Goal: Task Accomplishment & Management: Manage account settings

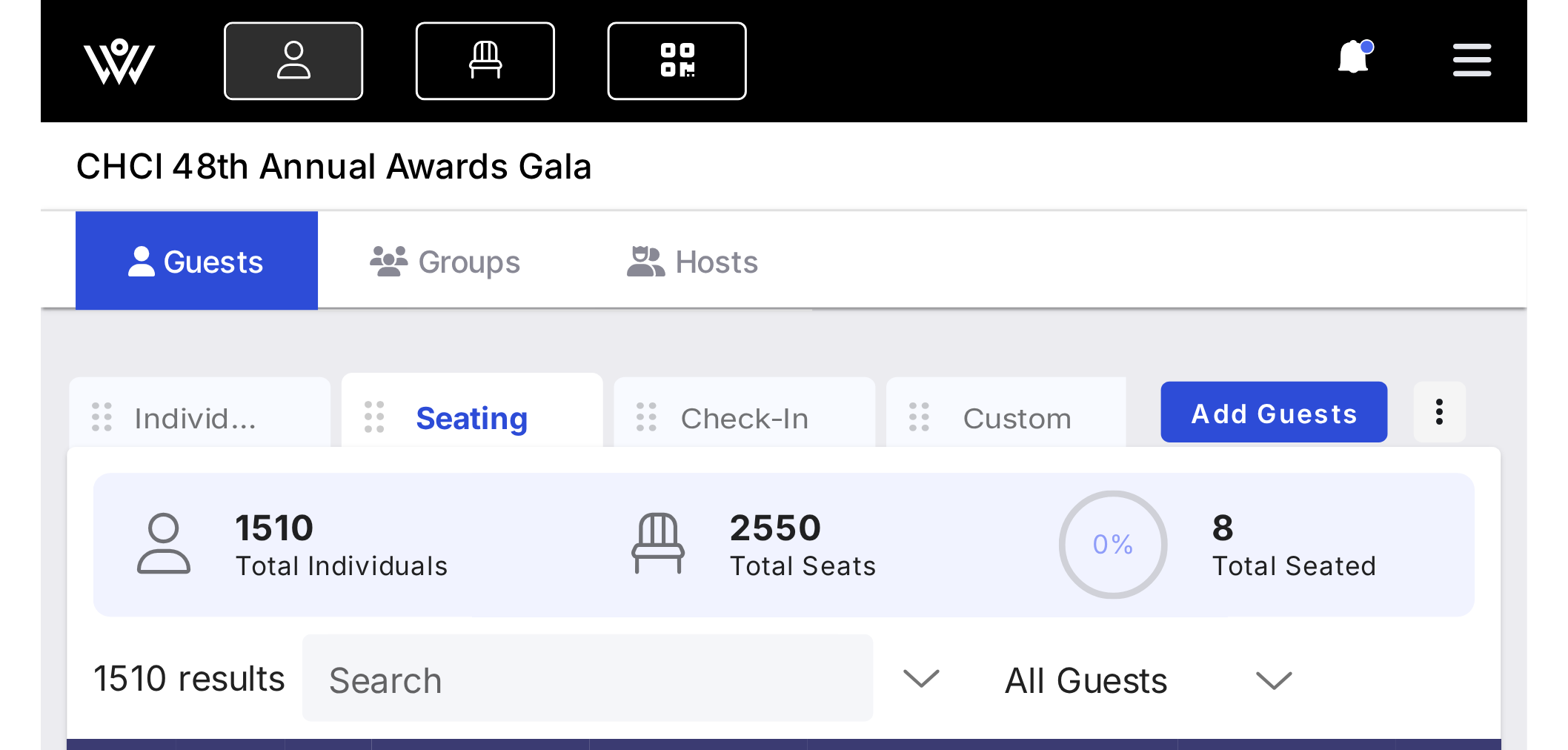
scroll to position [494, 0]
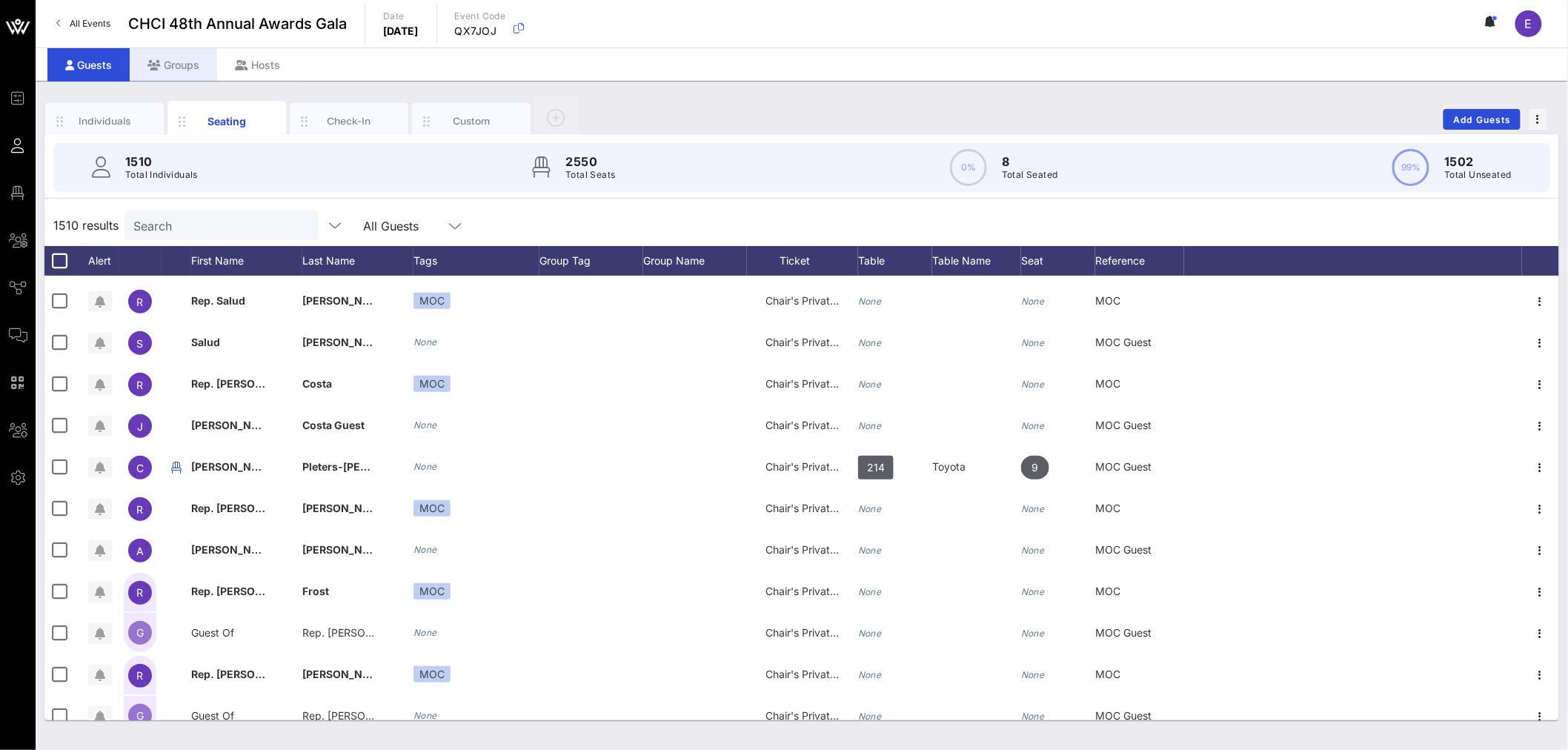
click at [169, 71] on div "Groups" at bounding box center [173, 65] width 87 height 34
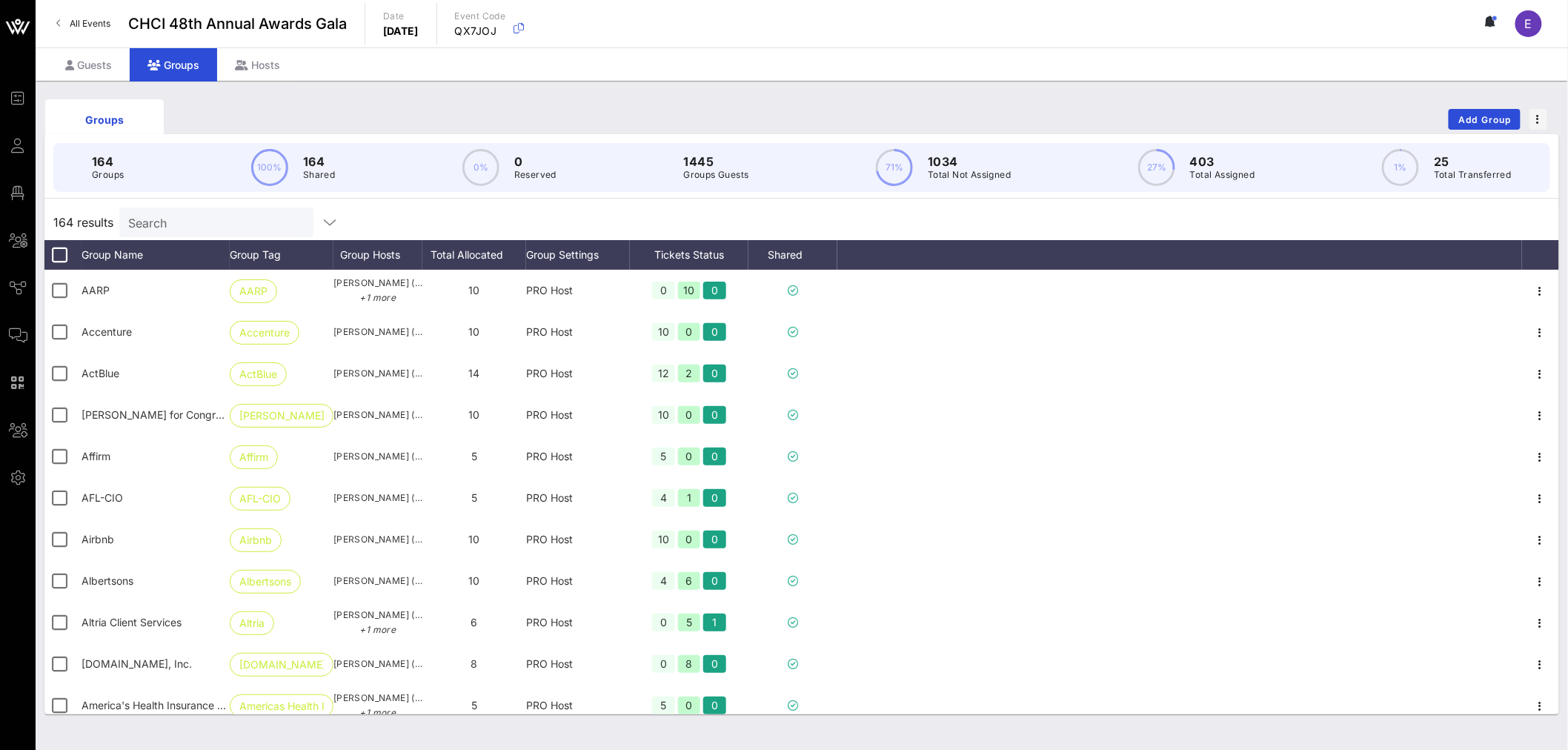
click at [76, 20] on span "All Events" at bounding box center [90, 23] width 41 height 12
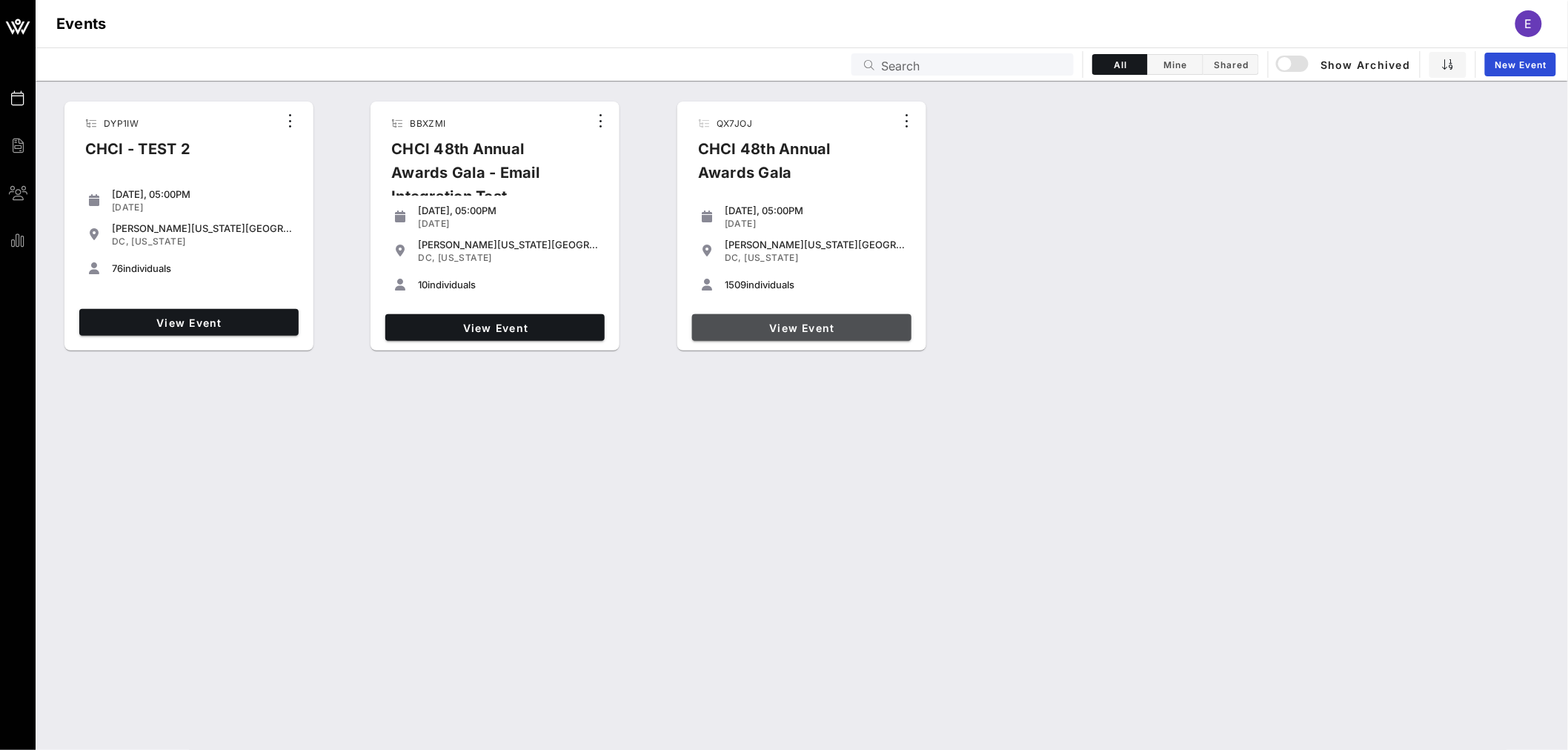
click at [505, 254] on span "View Event" at bounding box center [801, 328] width 208 height 13
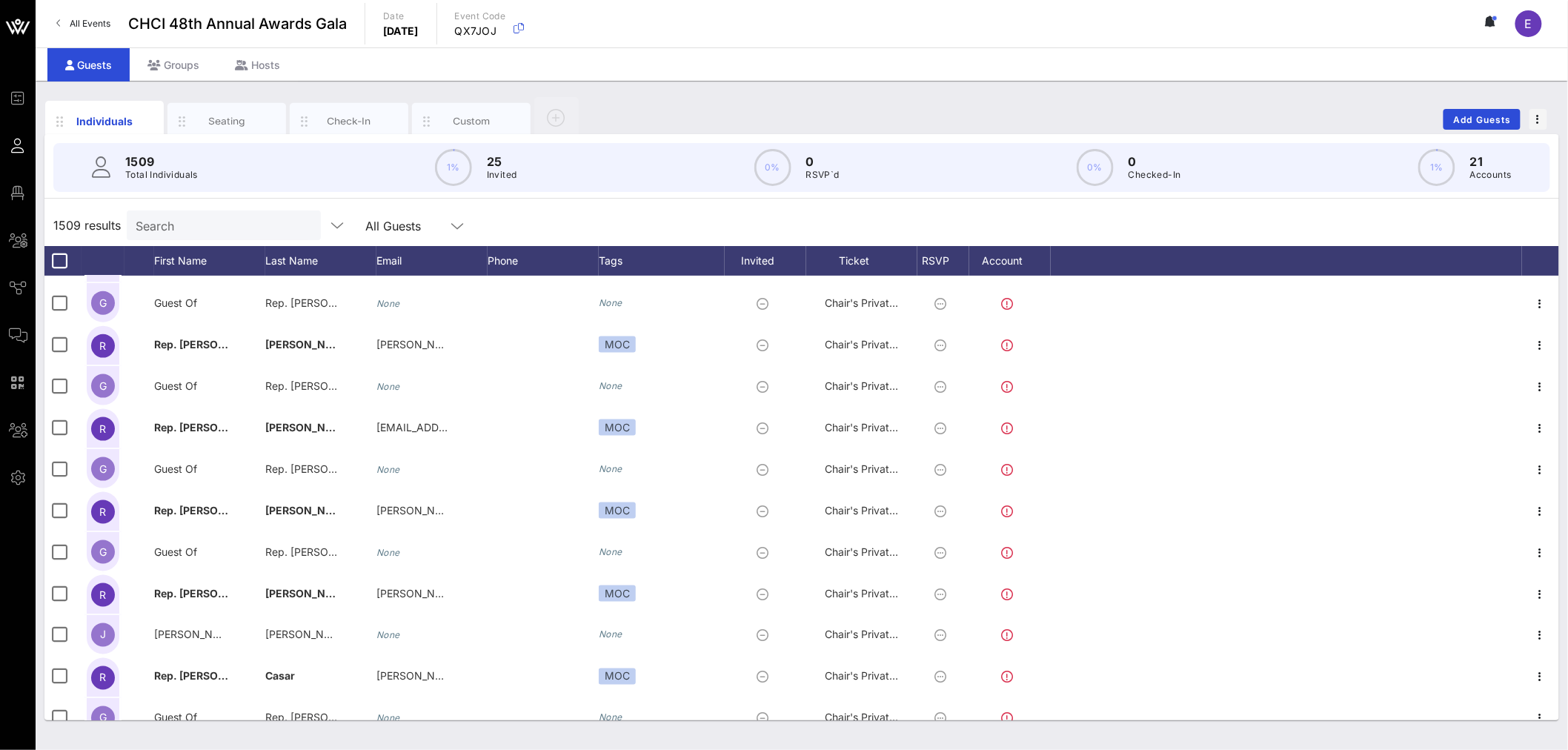
scroll to position [658, 0]
click at [179, 70] on div "Groups" at bounding box center [173, 65] width 87 height 34
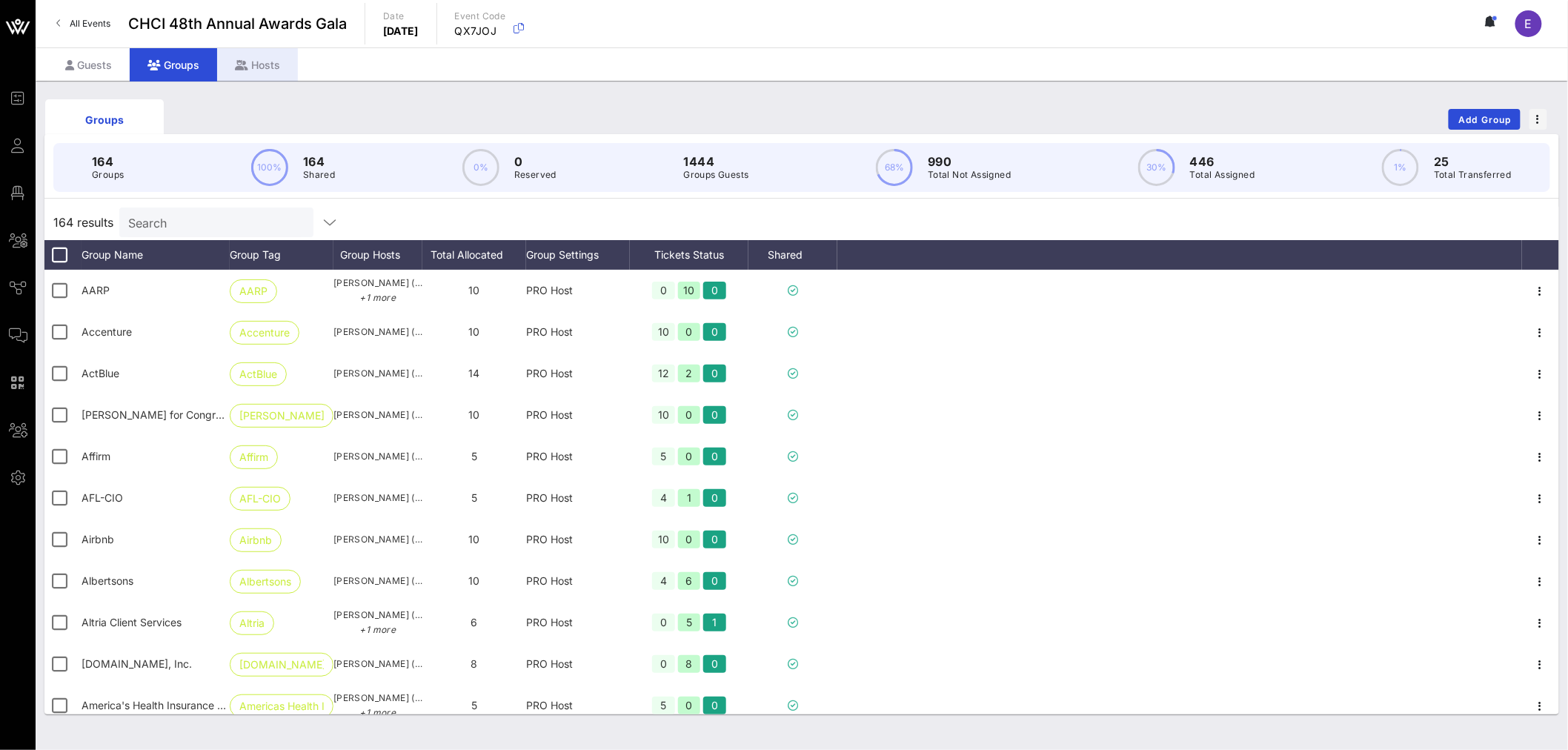
click at [263, 63] on div "Hosts" at bounding box center [258, 65] width 81 height 34
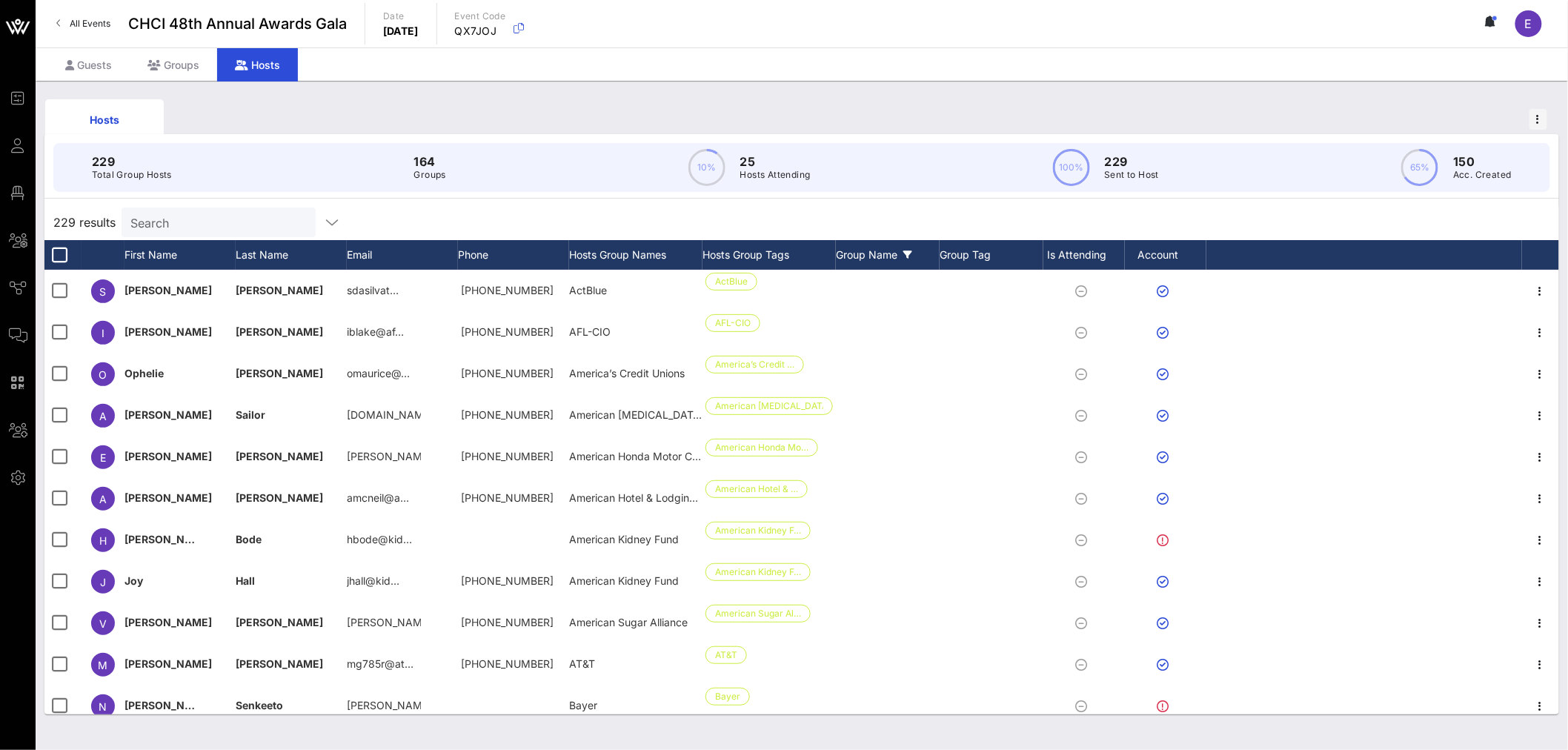
click at [505, 254] on div "Group Name" at bounding box center [887, 254] width 103 height 30
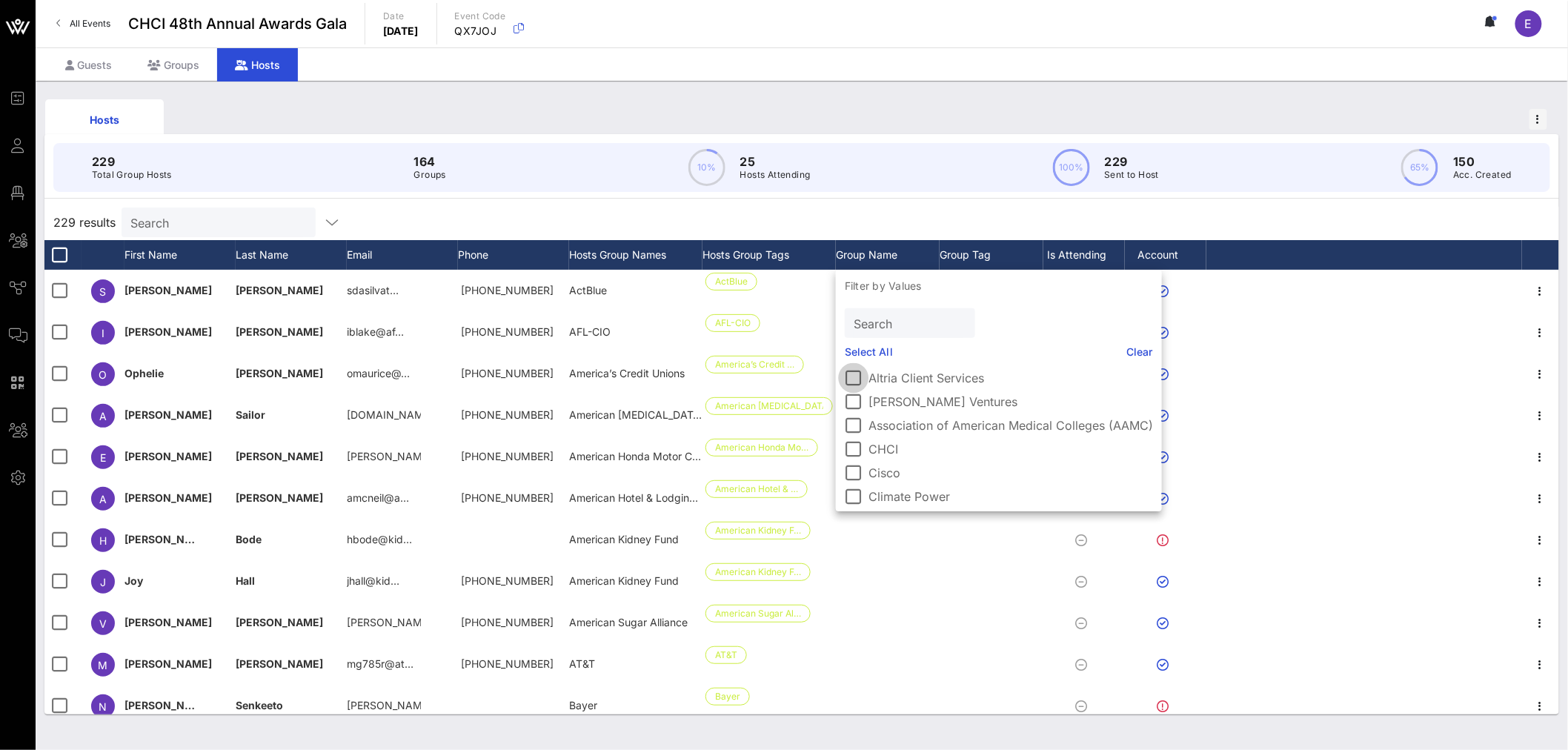
click at [505, 254] on div at bounding box center [854, 378] width 25 height 25
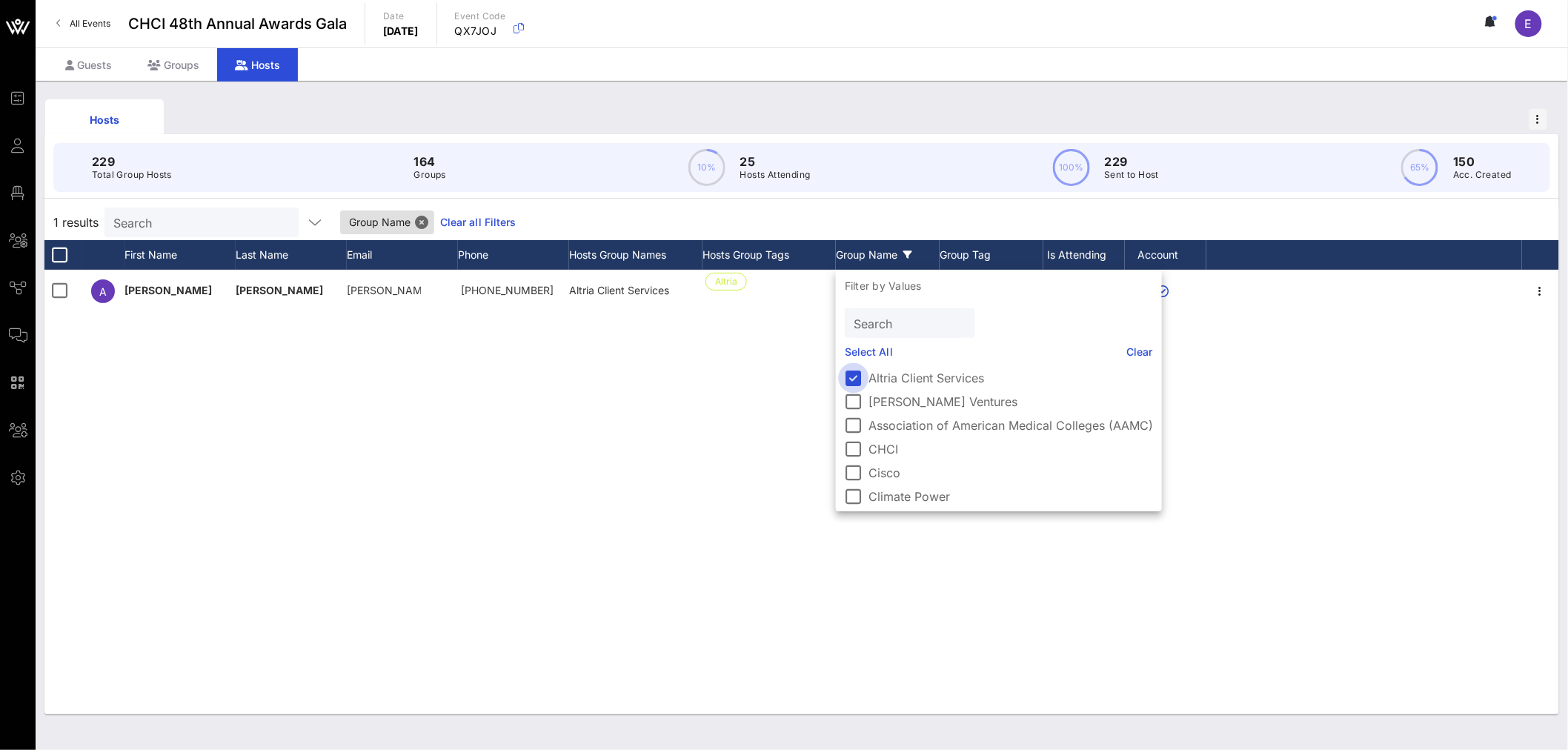
click at [505, 254] on div at bounding box center [854, 378] width 25 height 25
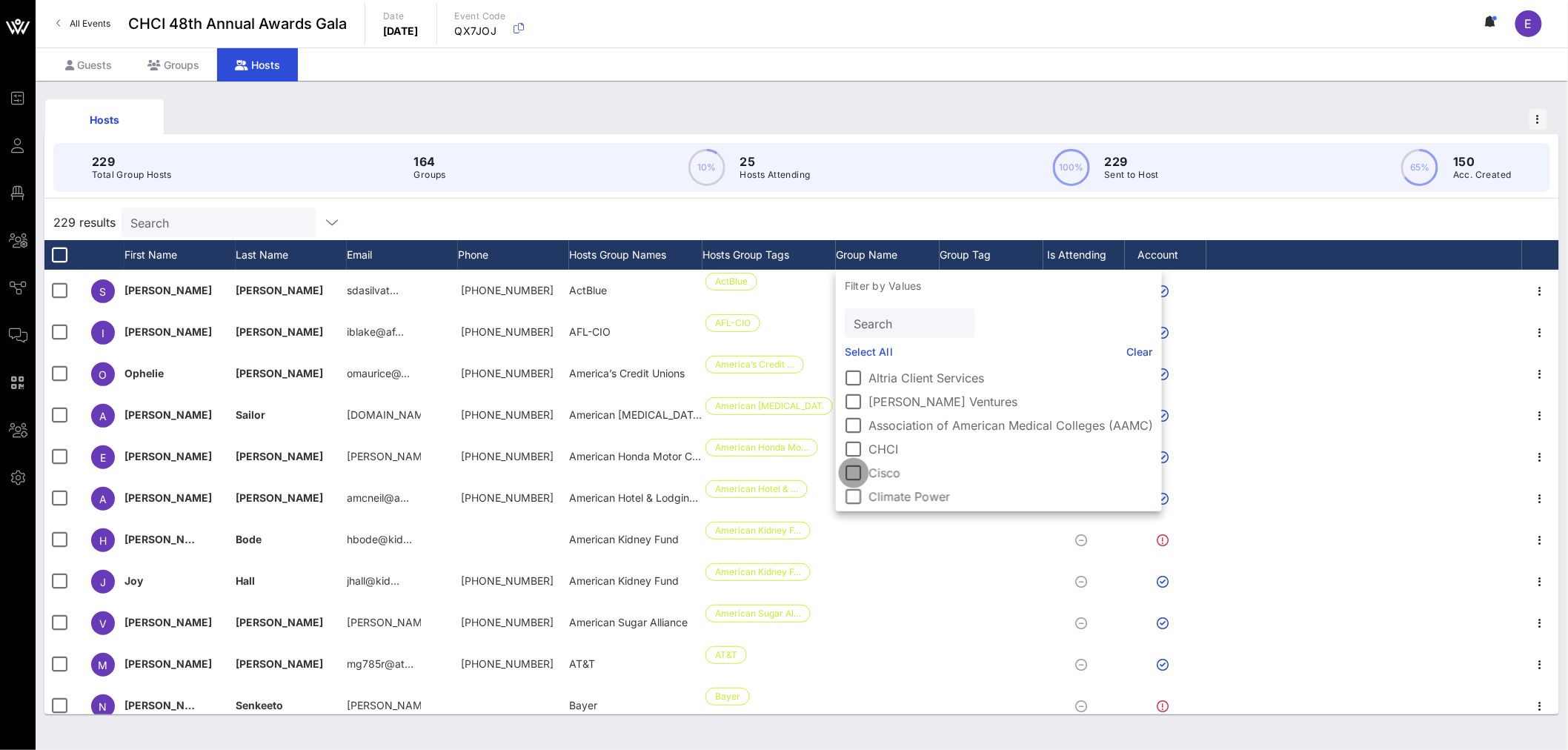
click at [505, 254] on div at bounding box center [854, 473] width 25 height 25
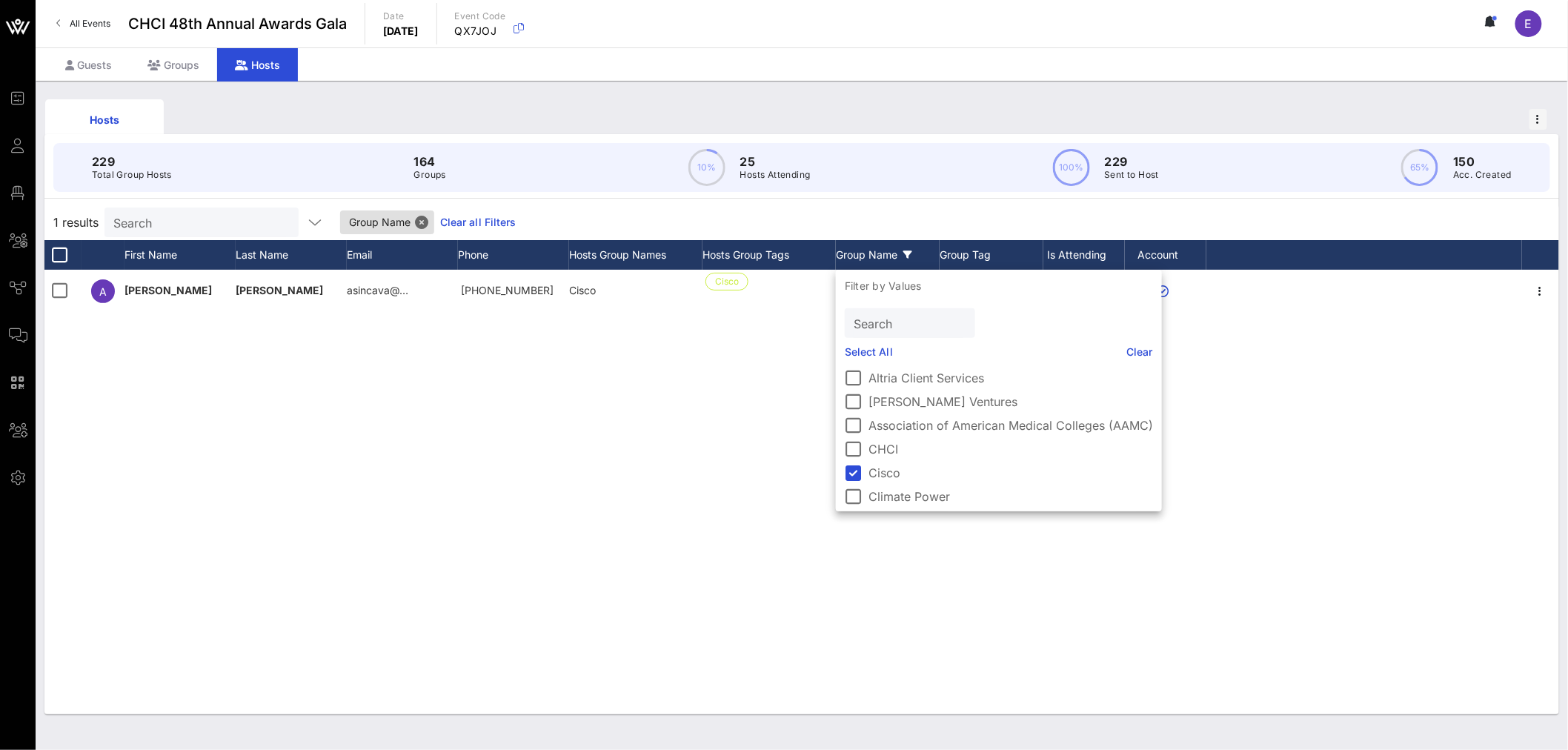
click at [505, 192] on div "229 Total Group Hosts 164 Groups 10% 25 Hosts Attending 100% 229 Sent to Host 6…" at bounding box center [802, 167] width 1533 height 67
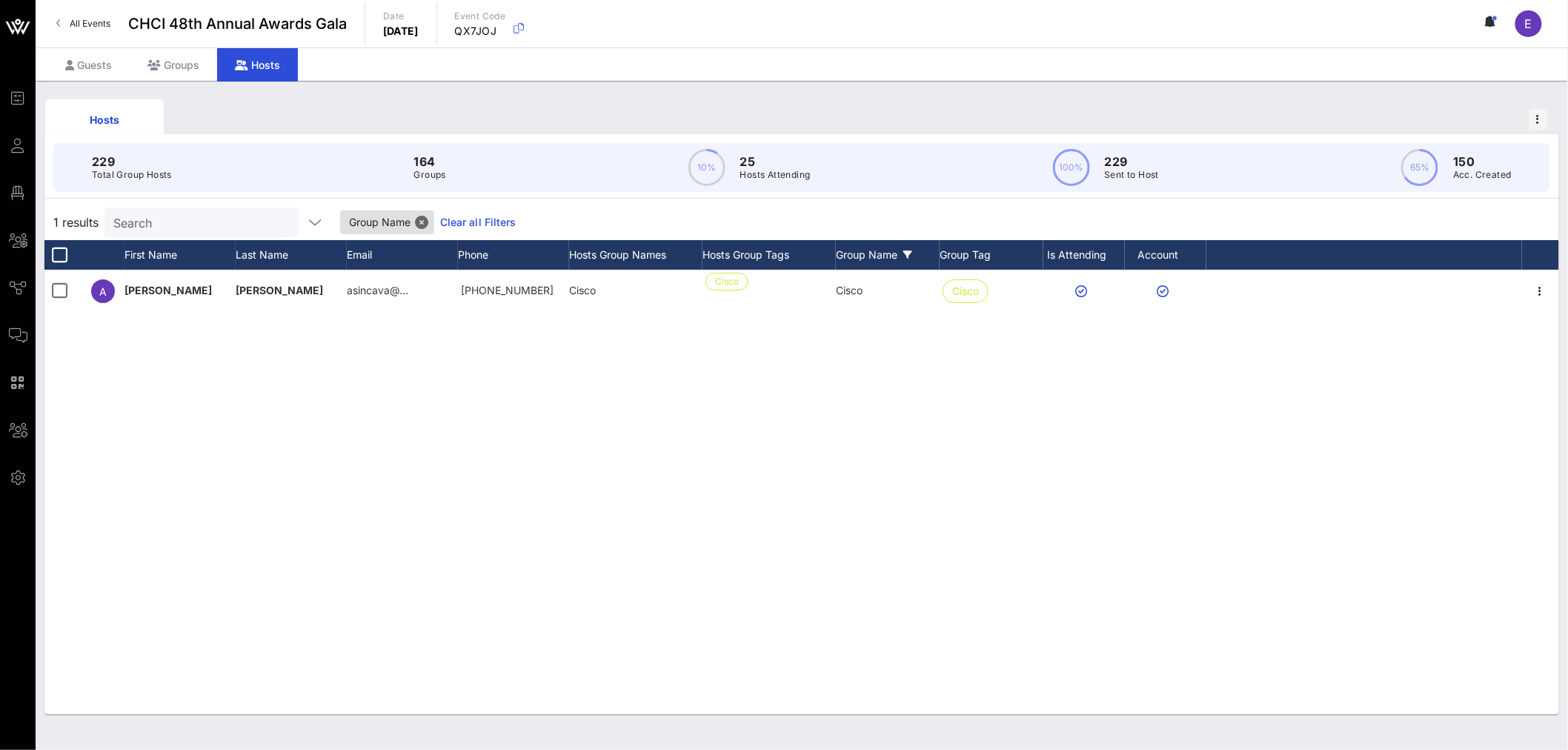
click at [505, 254] on div "Group Name" at bounding box center [887, 254] width 103 height 30
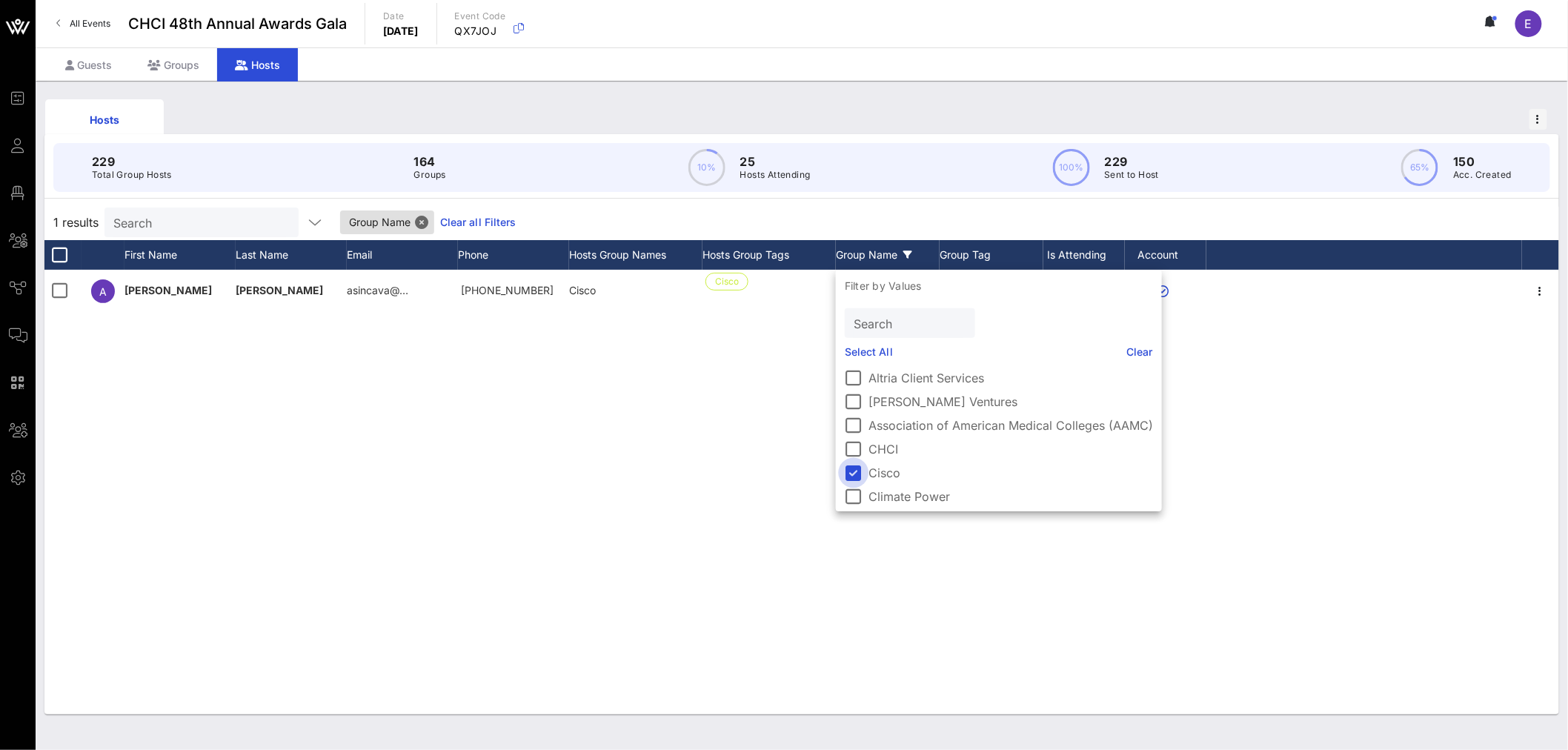
click at [505, 254] on div at bounding box center [854, 473] width 25 height 25
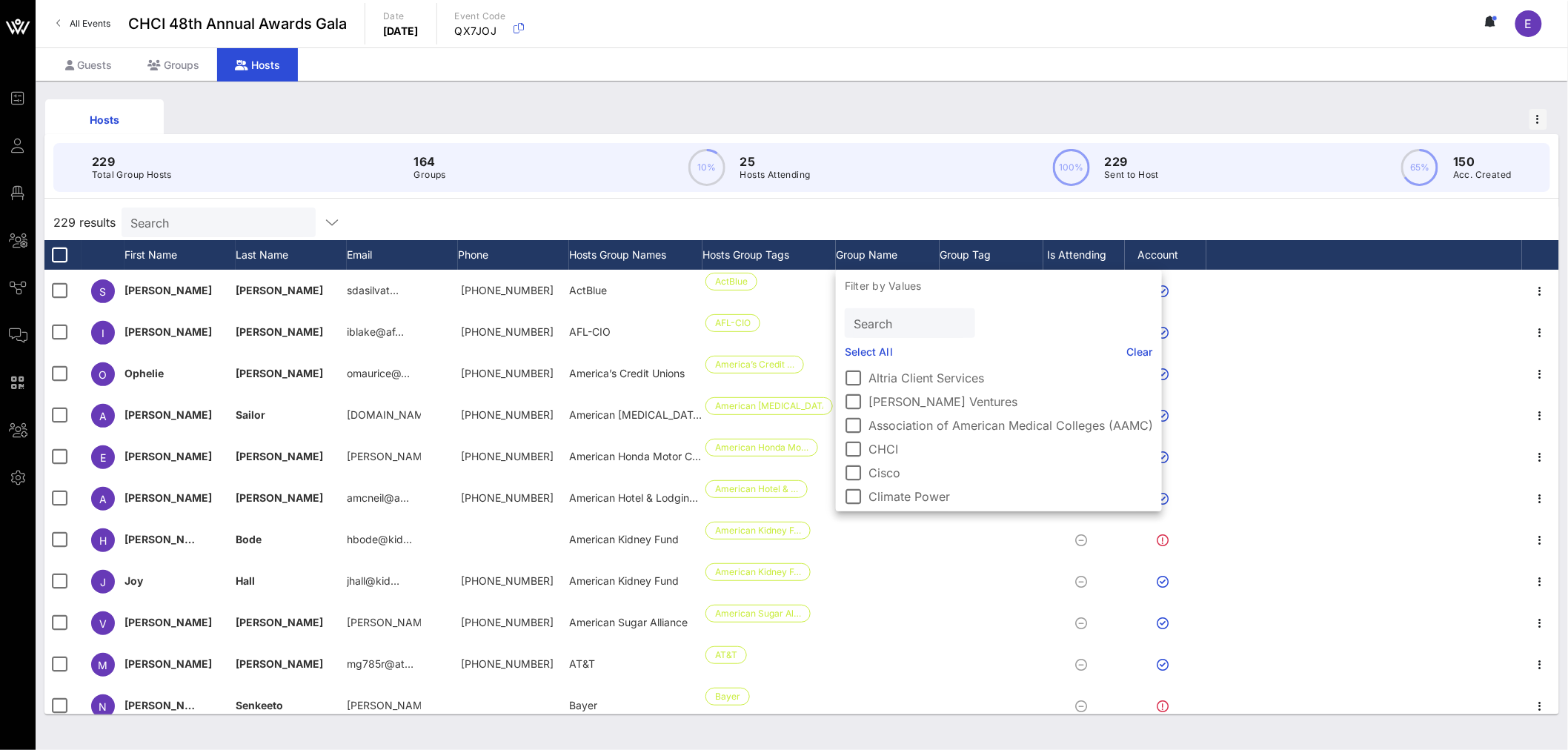
click at [505, 215] on div "229 results Search" at bounding box center [801, 222] width 1515 height 36
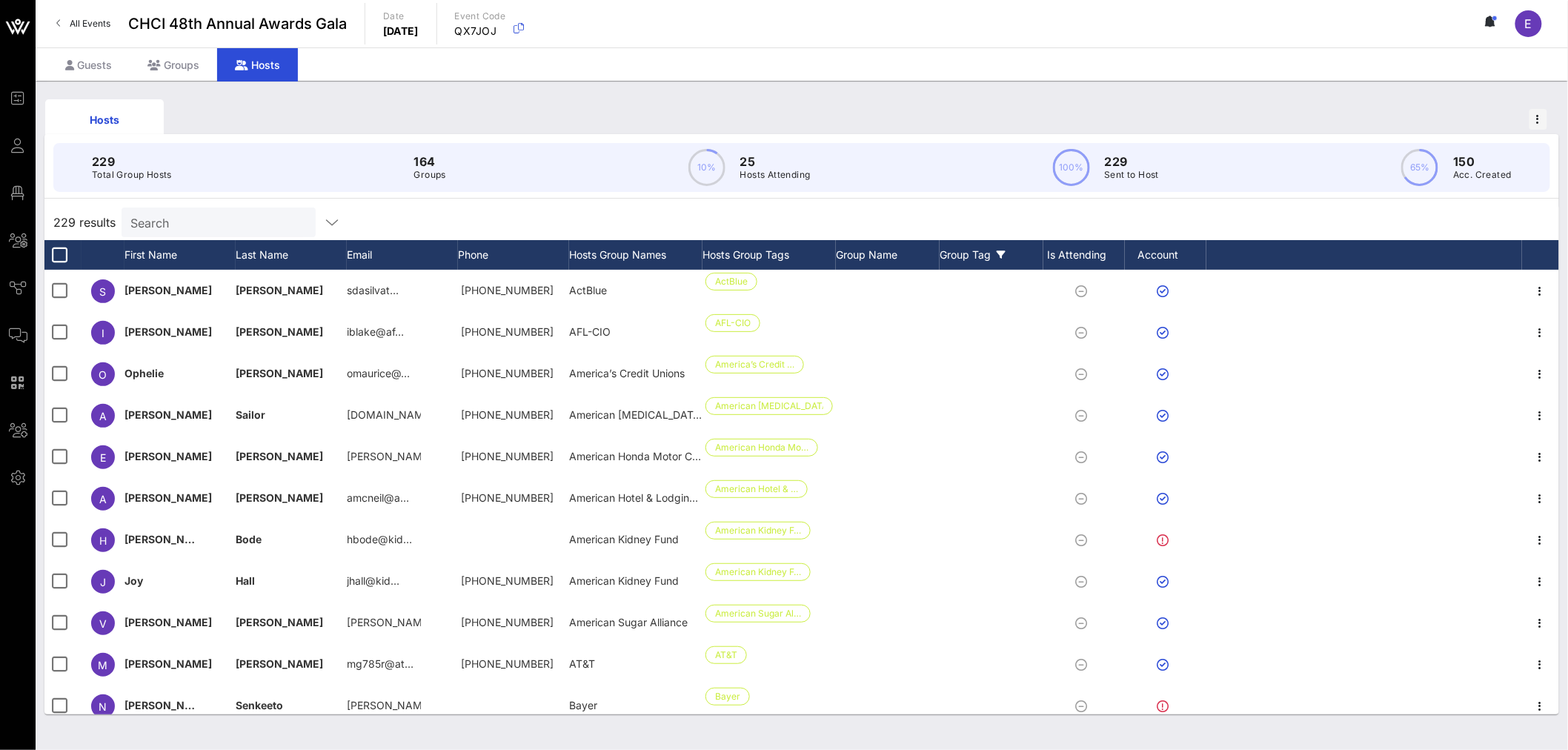
click at [505, 254] on div "Group Tag" at bounding box center [991, 254] width 103 height 30
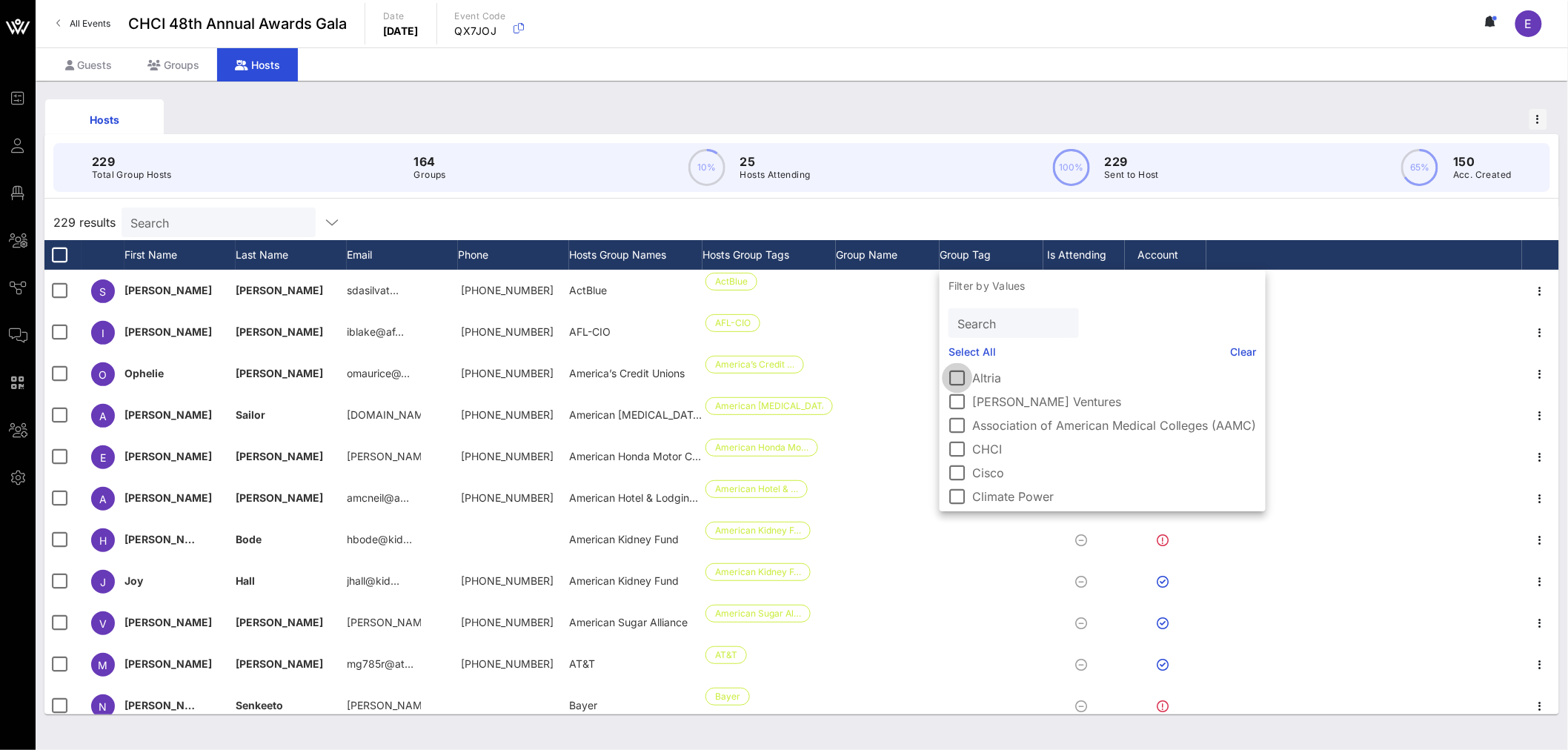
click at [505, 254] on div at bounding box center [958, 378] width 25 height 25
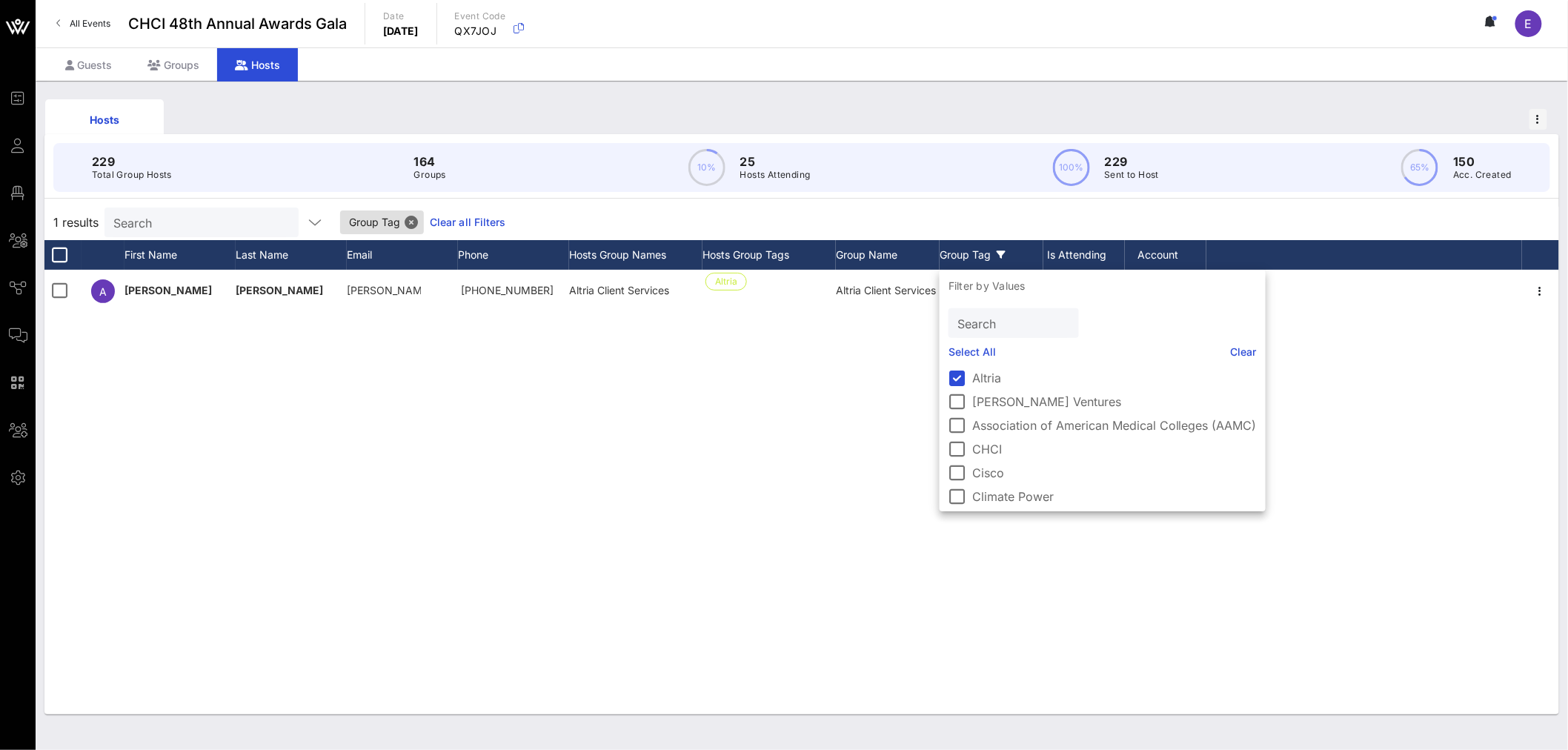
click at [505, 191] on div "229 Total Group Hosts 164 Groups 10% 25 Hosts Attending 100% 229 Sent to Host 6…" at bounding box center [801, 167] width 1497 height 49
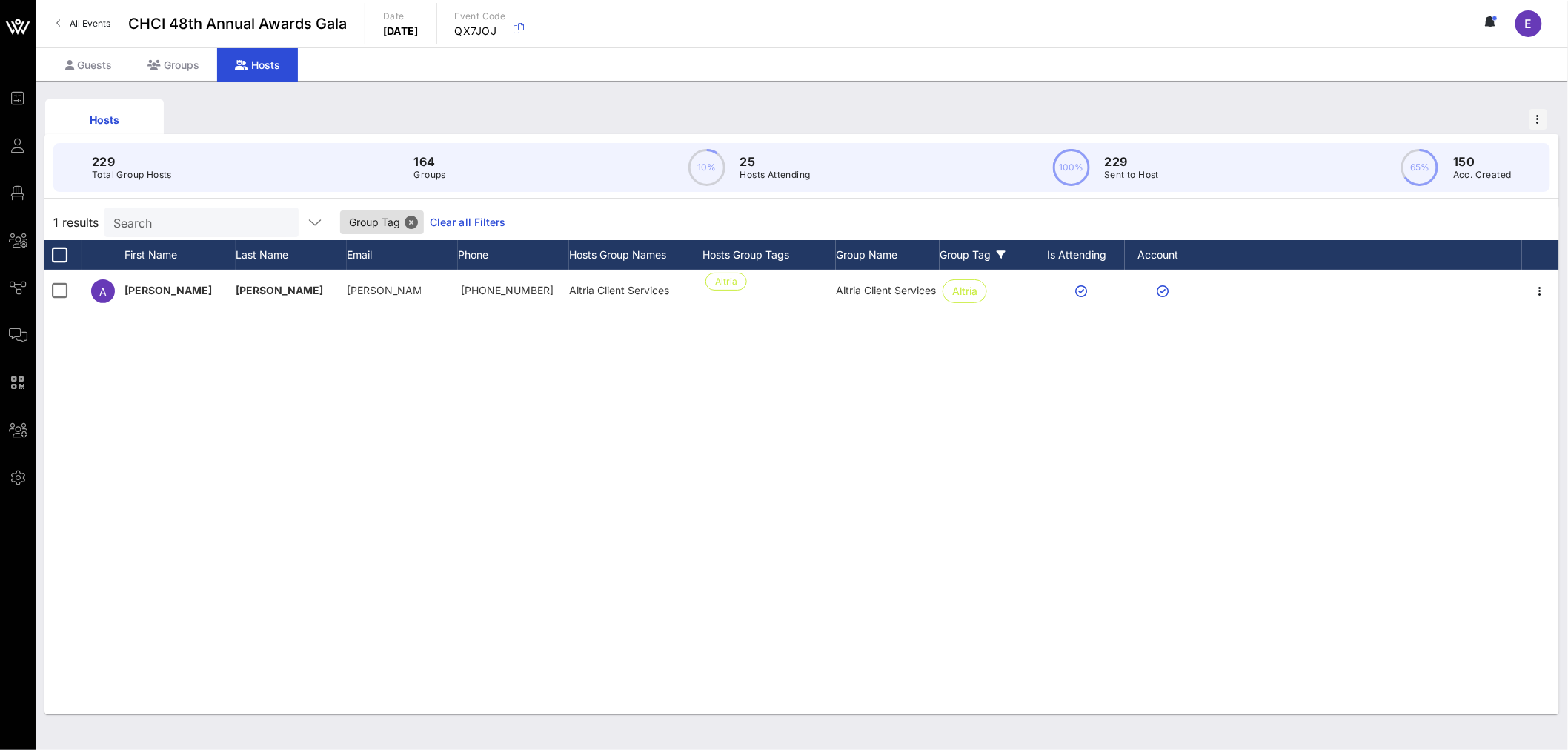
click at [505, 254] on div "Group Tag" at bounding box center [991, 254] width 103 height 30
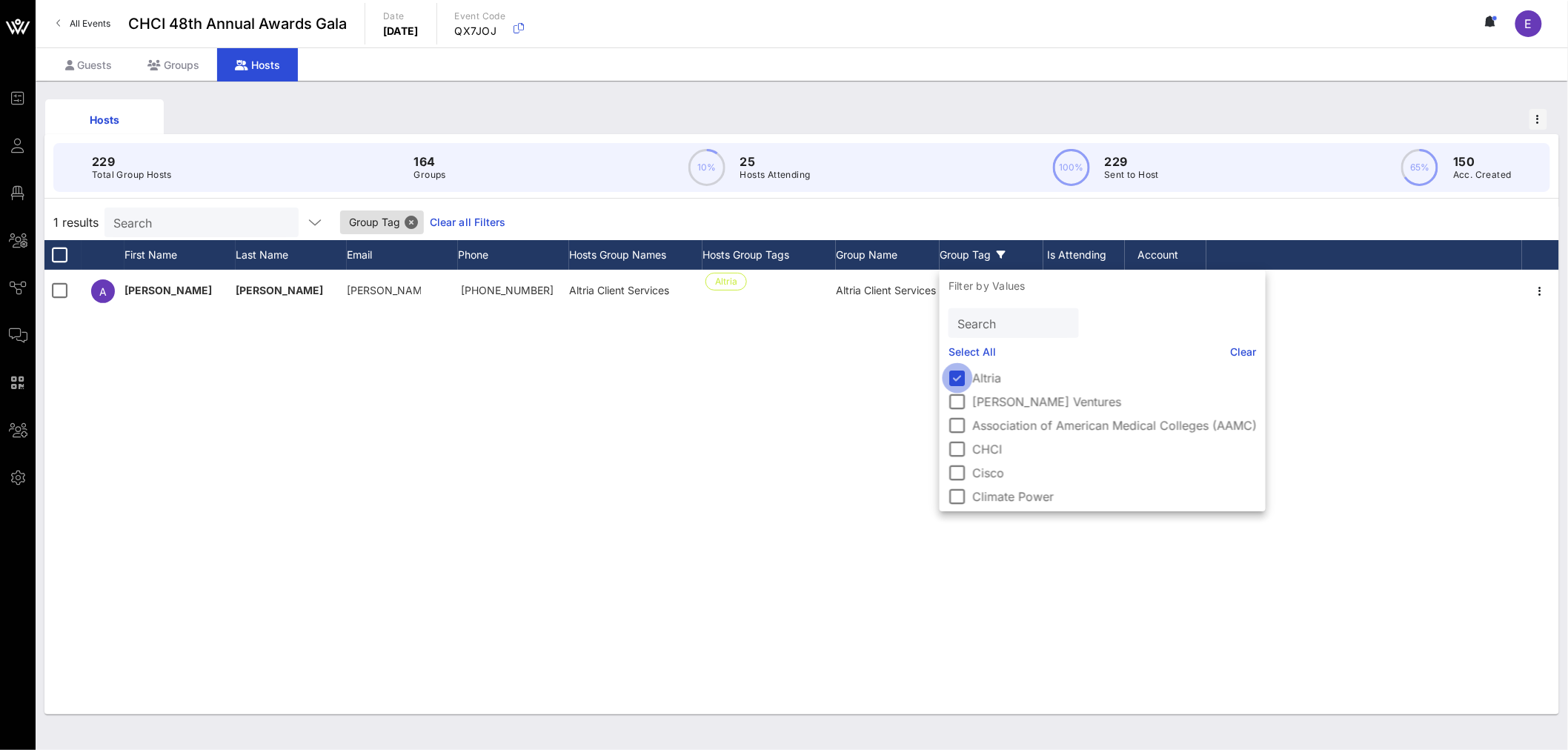
click at [505, 254] on div at bounding box center [958, 378] width 25 height 25
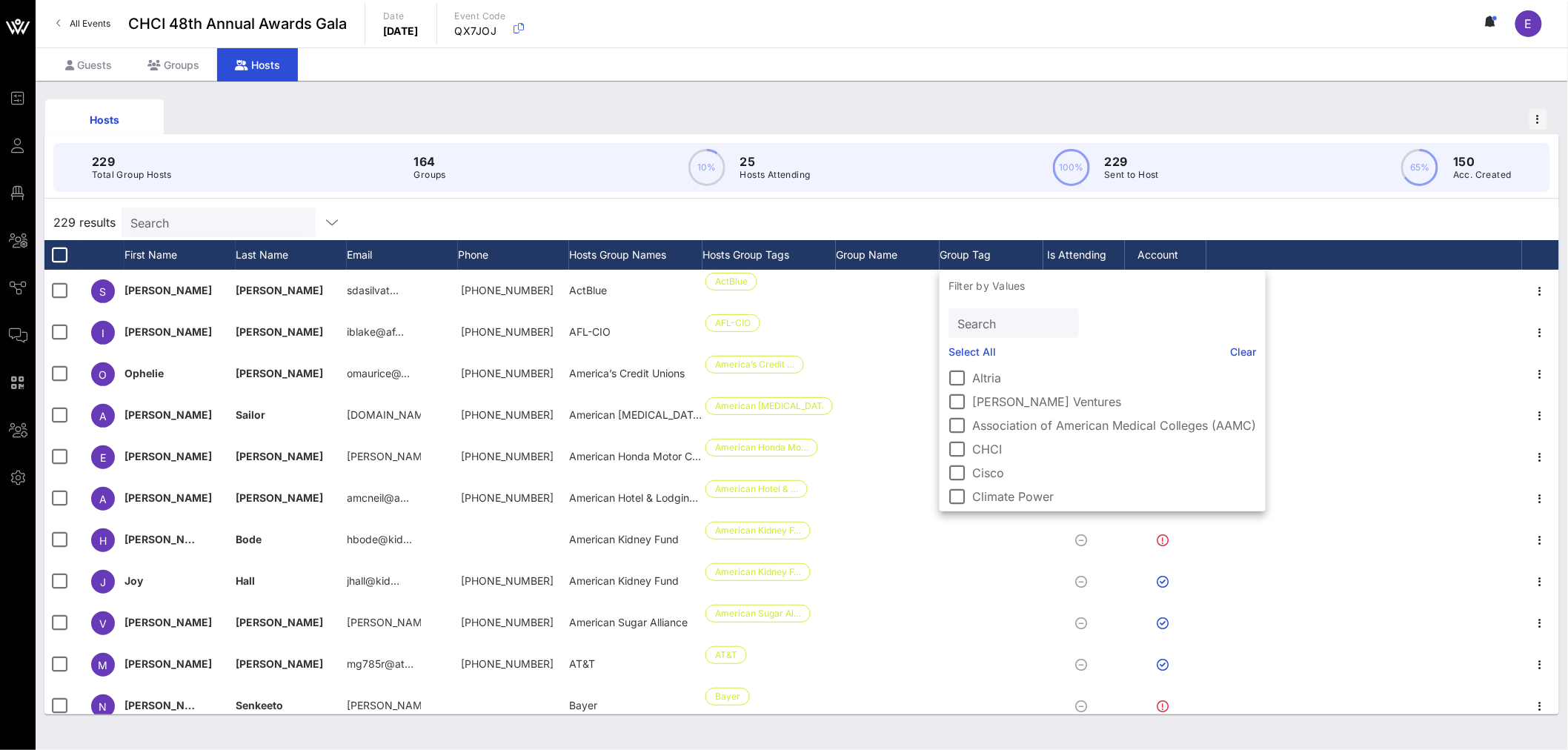
click at [505, 220] on div "229 results Search" at bounding box center [801, 222] width 1515 height 36
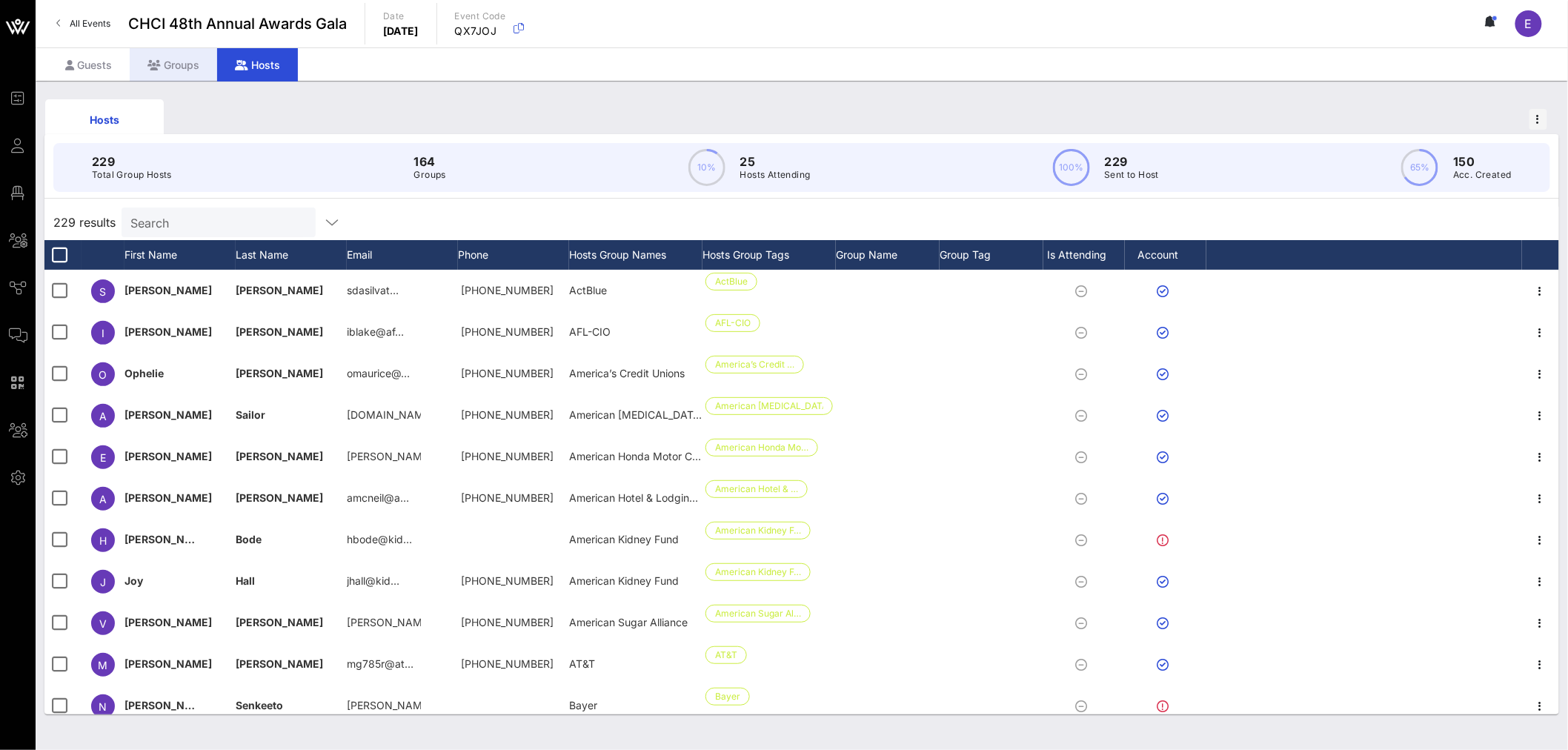
click at [173, 63] on div "Groups" at bounding box center [173, 65] width 87 height 34
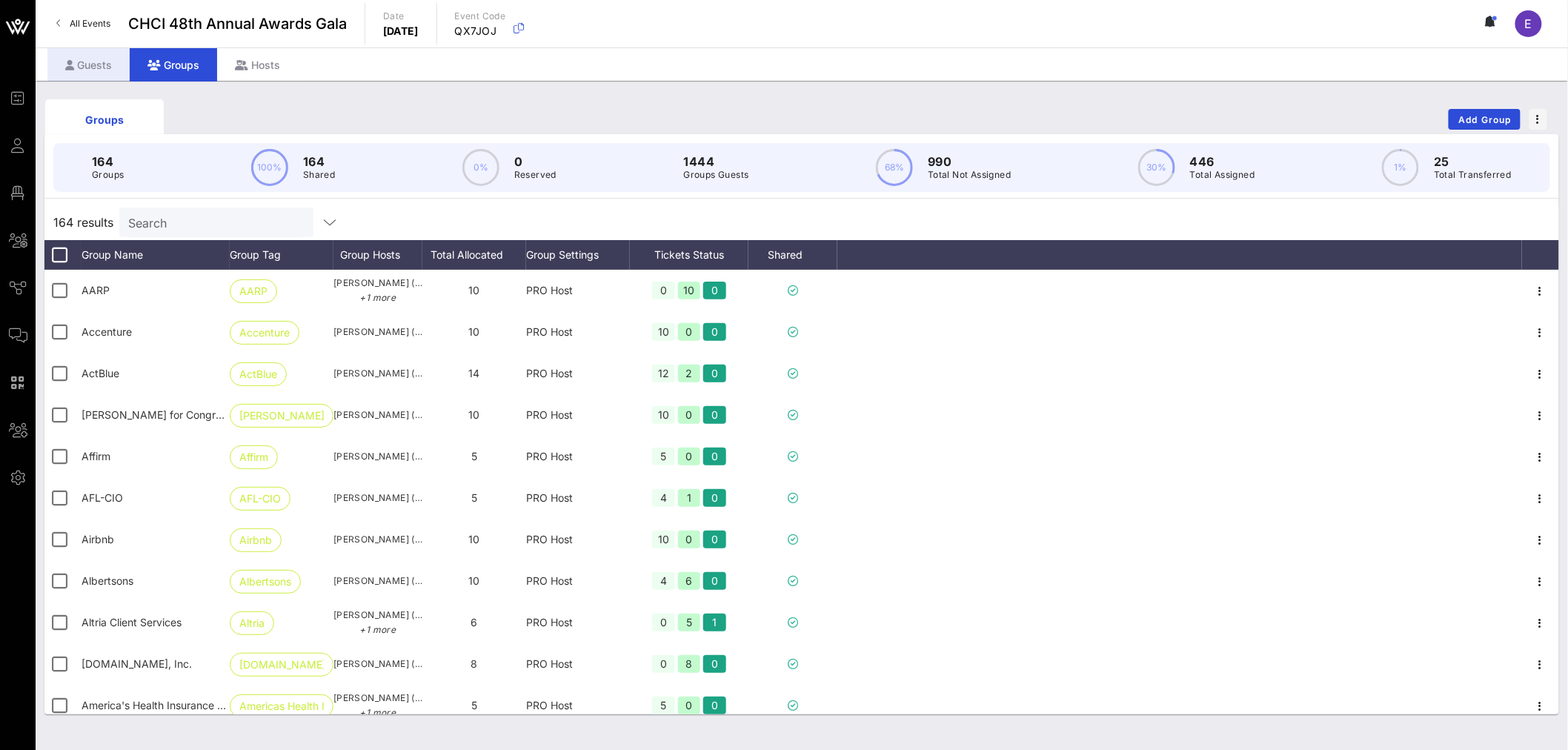
click at [104, 59] on div "Guests" at bounding box center [88, 65] width 82 height 34
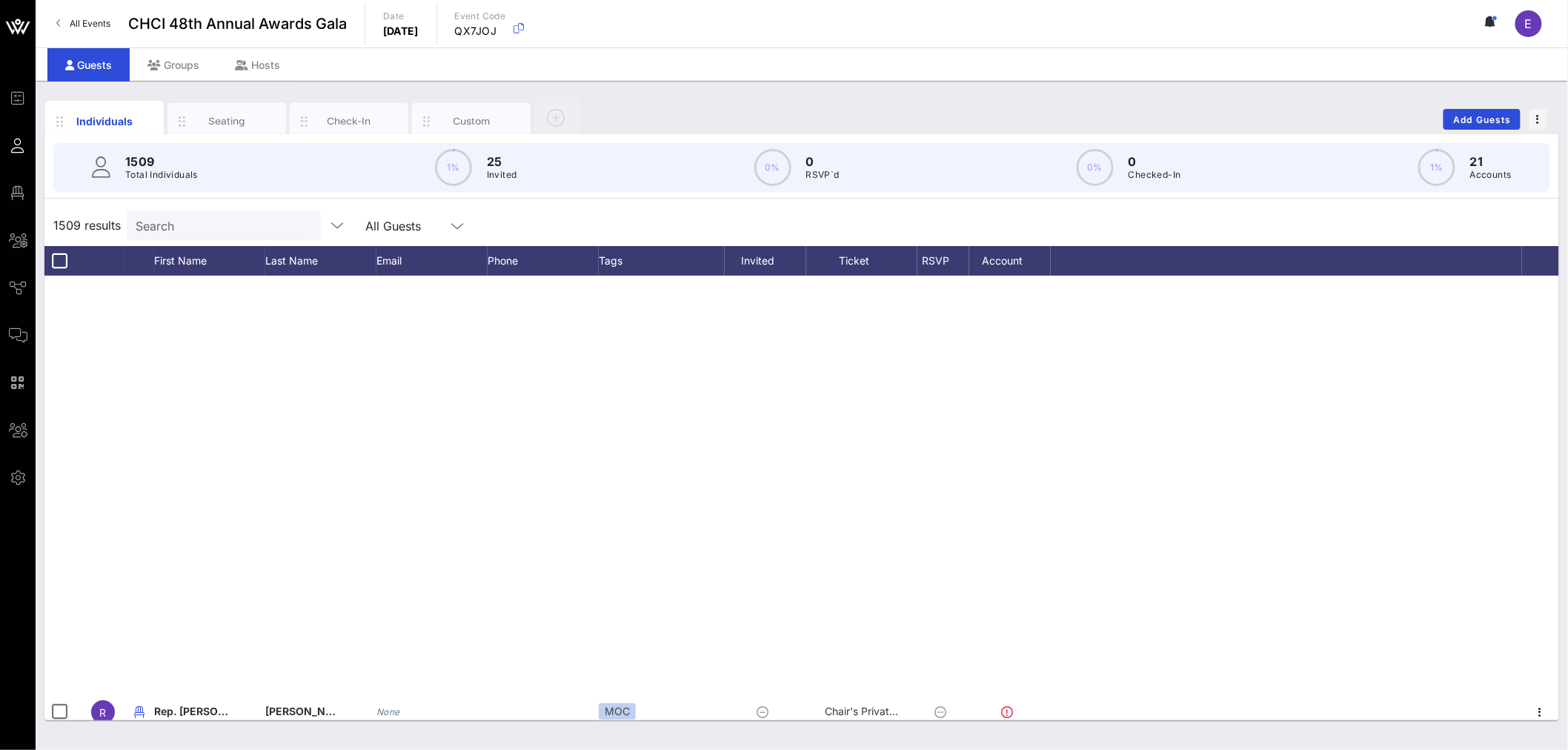
scroll to position [658, 0]
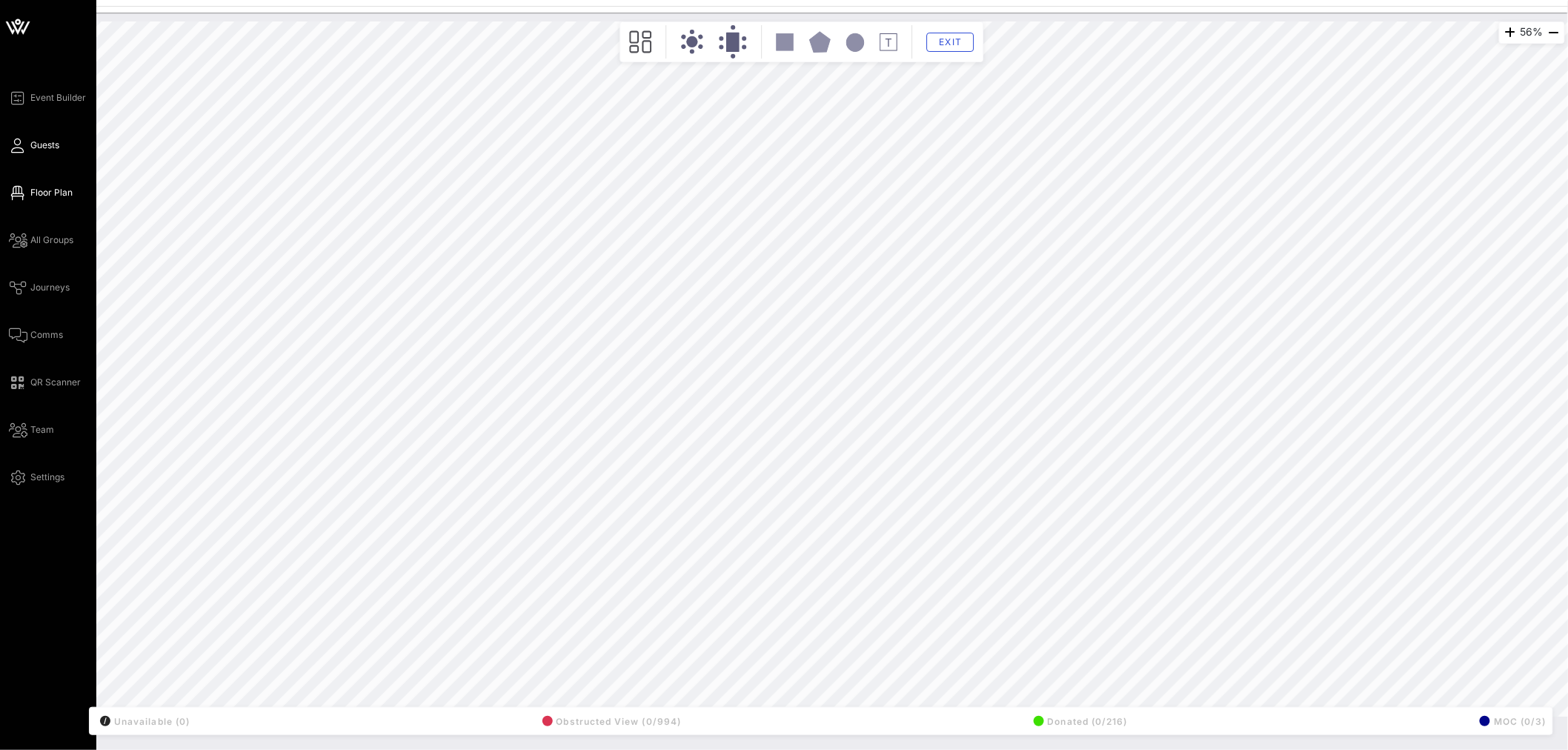
click at [34, 145] on span "Guests" at bounding box center [44, 145] width 29 height 14
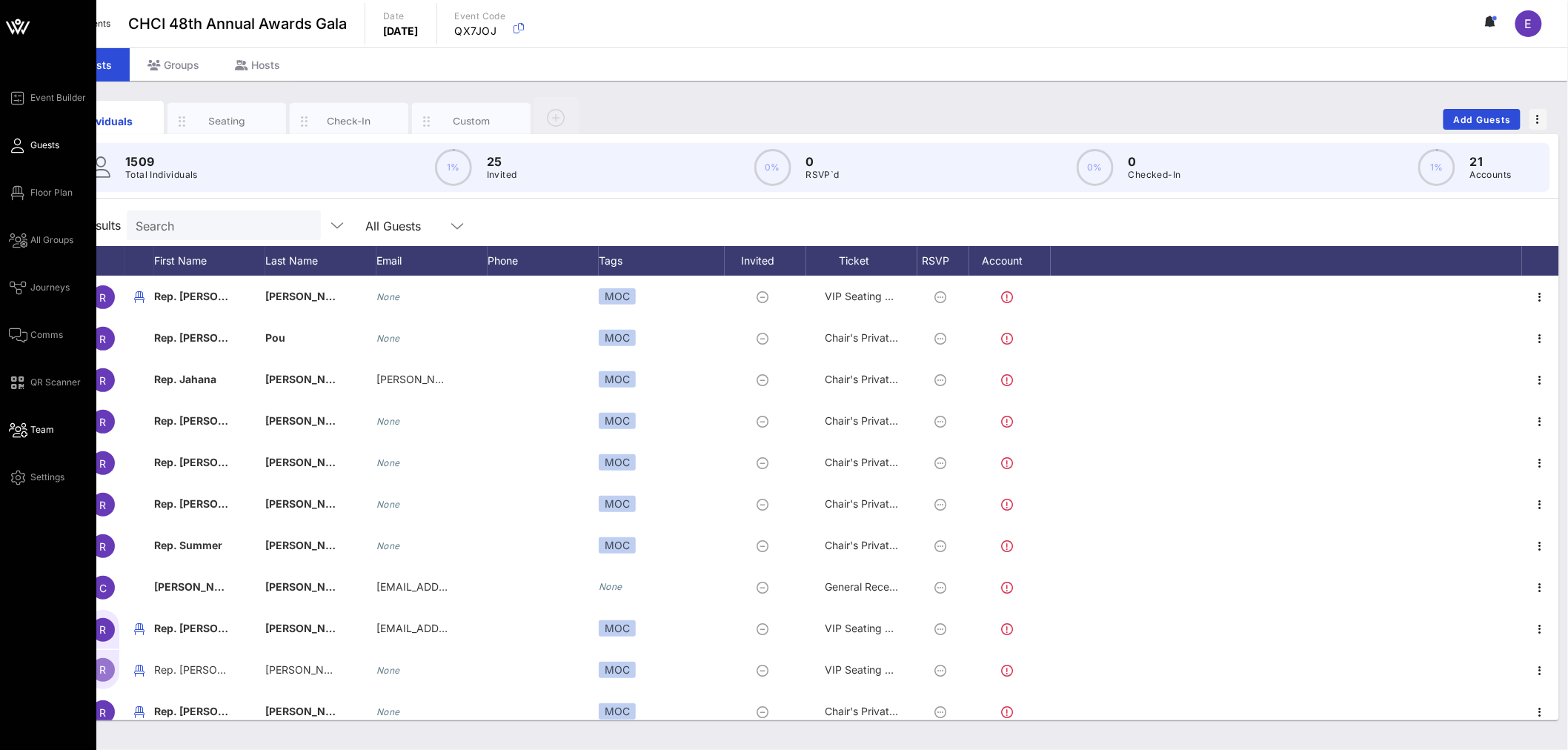
click at [41, 430] on span "Team" at bounding box center [42, 430] width 24 height 14
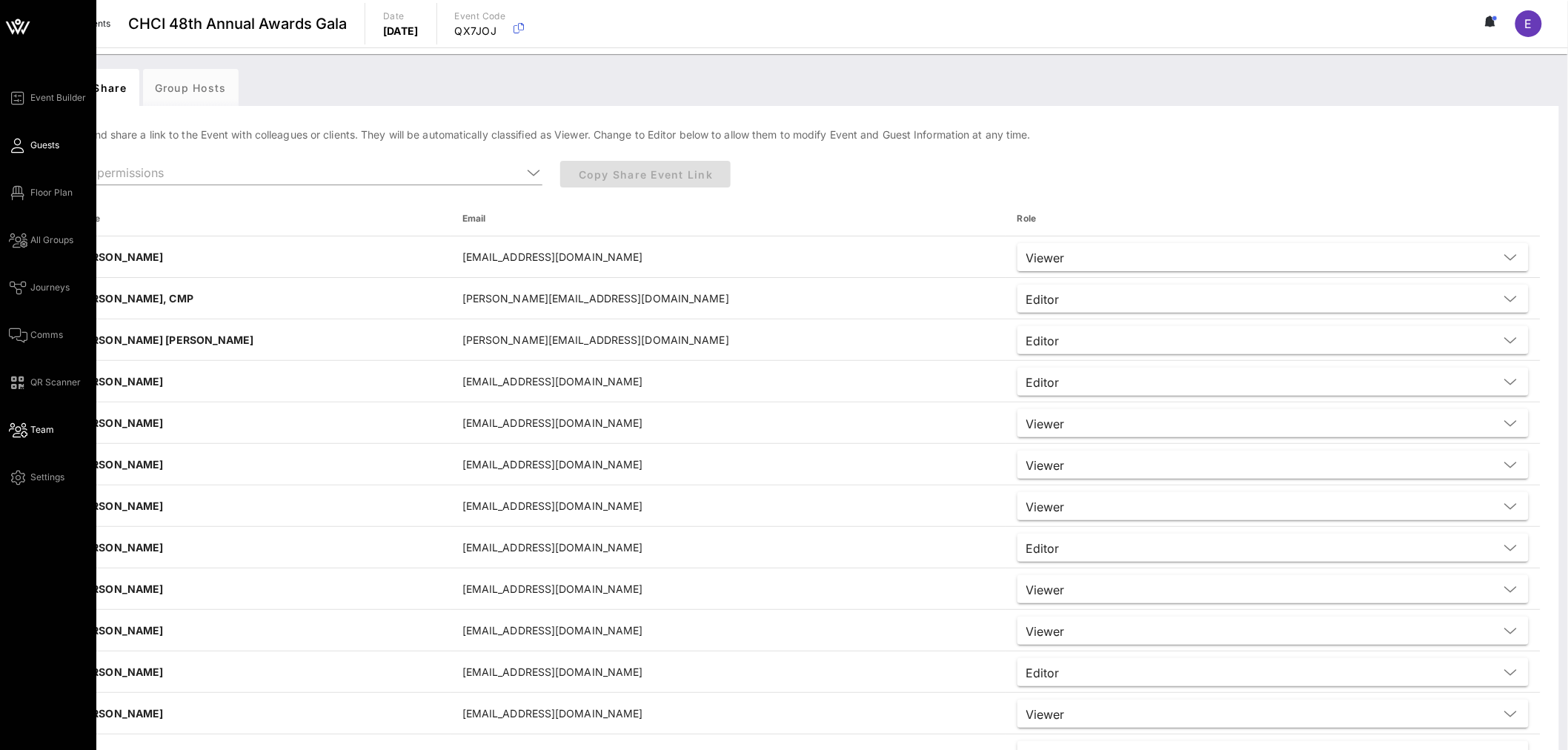
click at [33, 141] on span "Guests" at bounding box center [44, 145] width 29 height 14
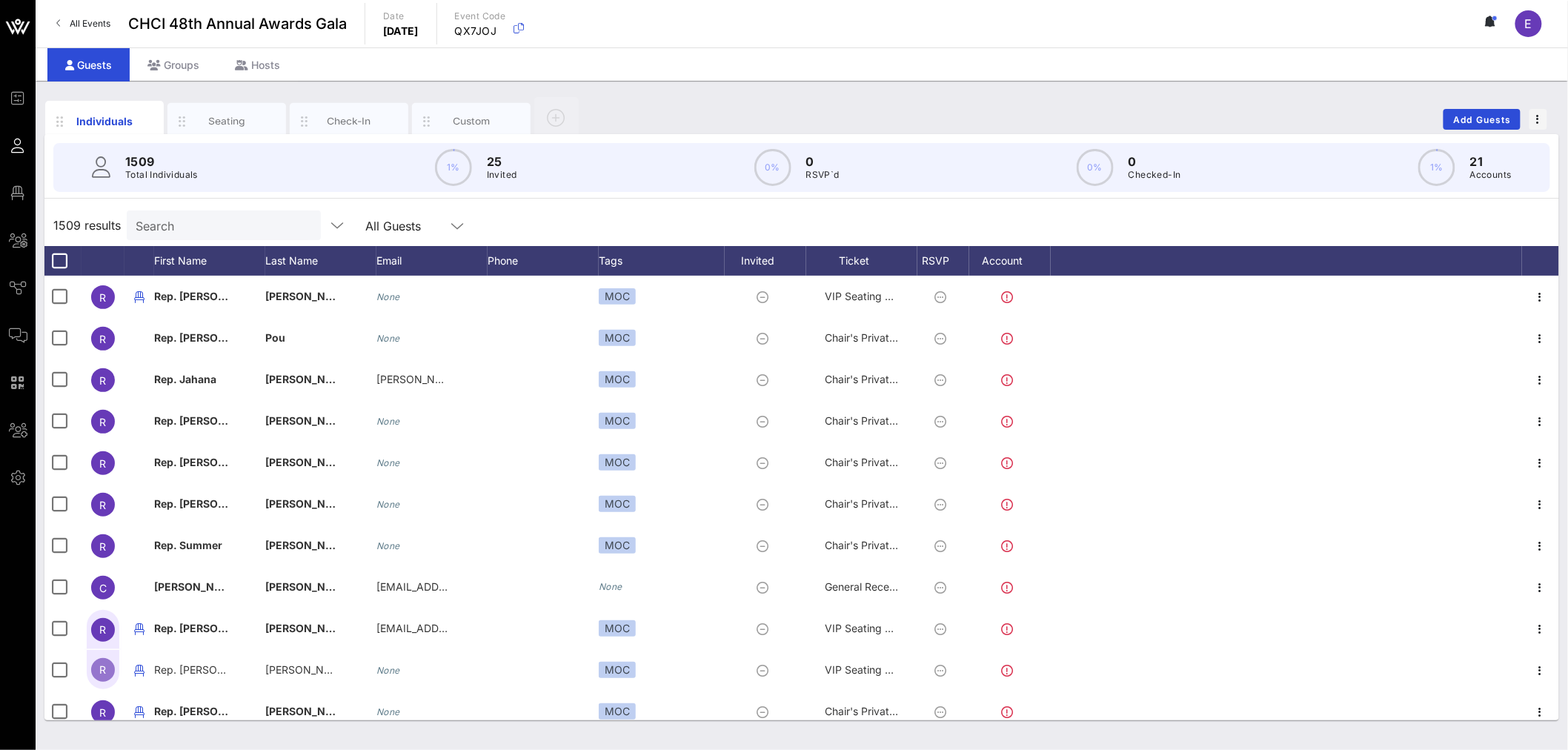
click at [239, 123] on div "Seating" at bounding box center [227, 121] width 66 height 14
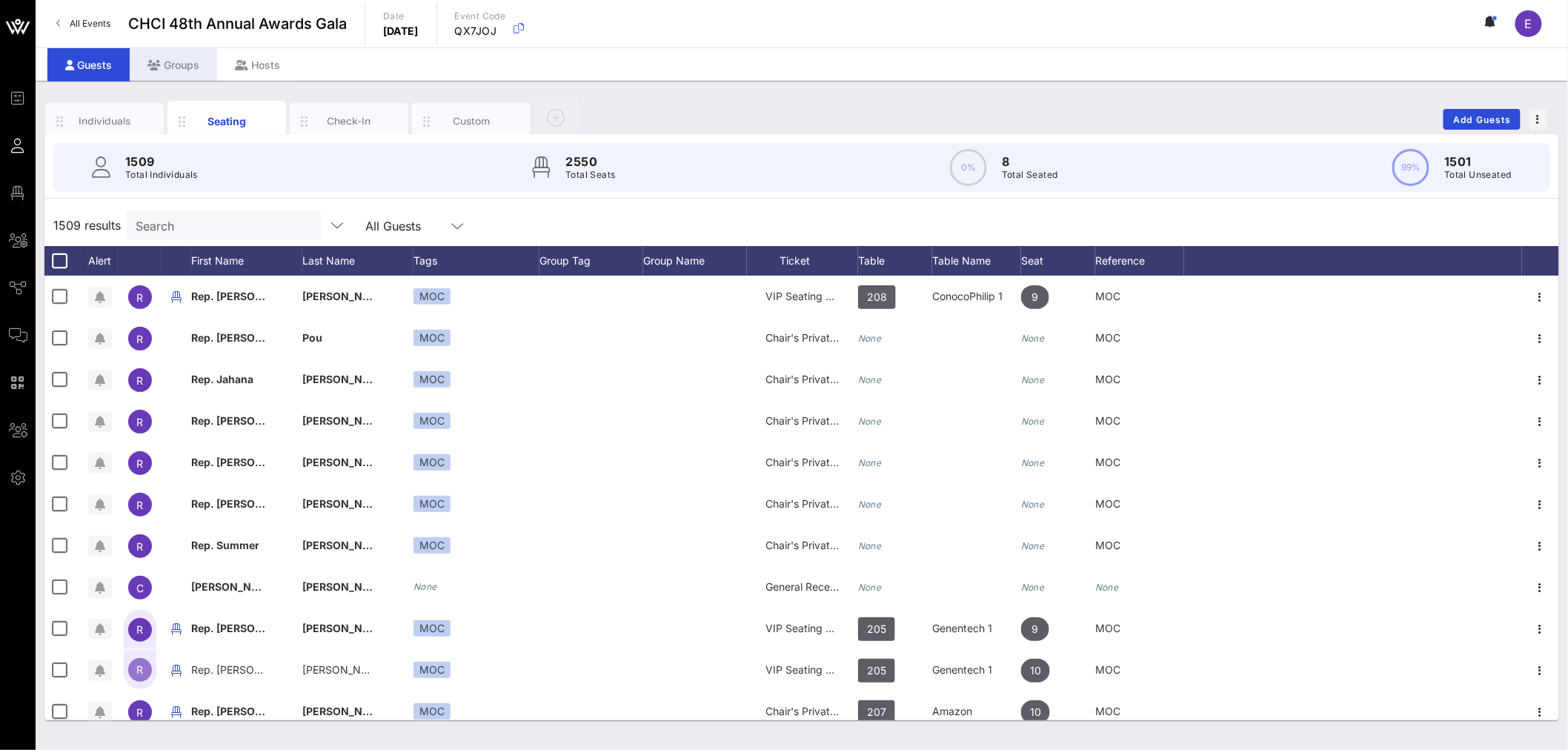
click at [170, 64] on div "Groups" at bounding box center [173, 65] width 87 height 34
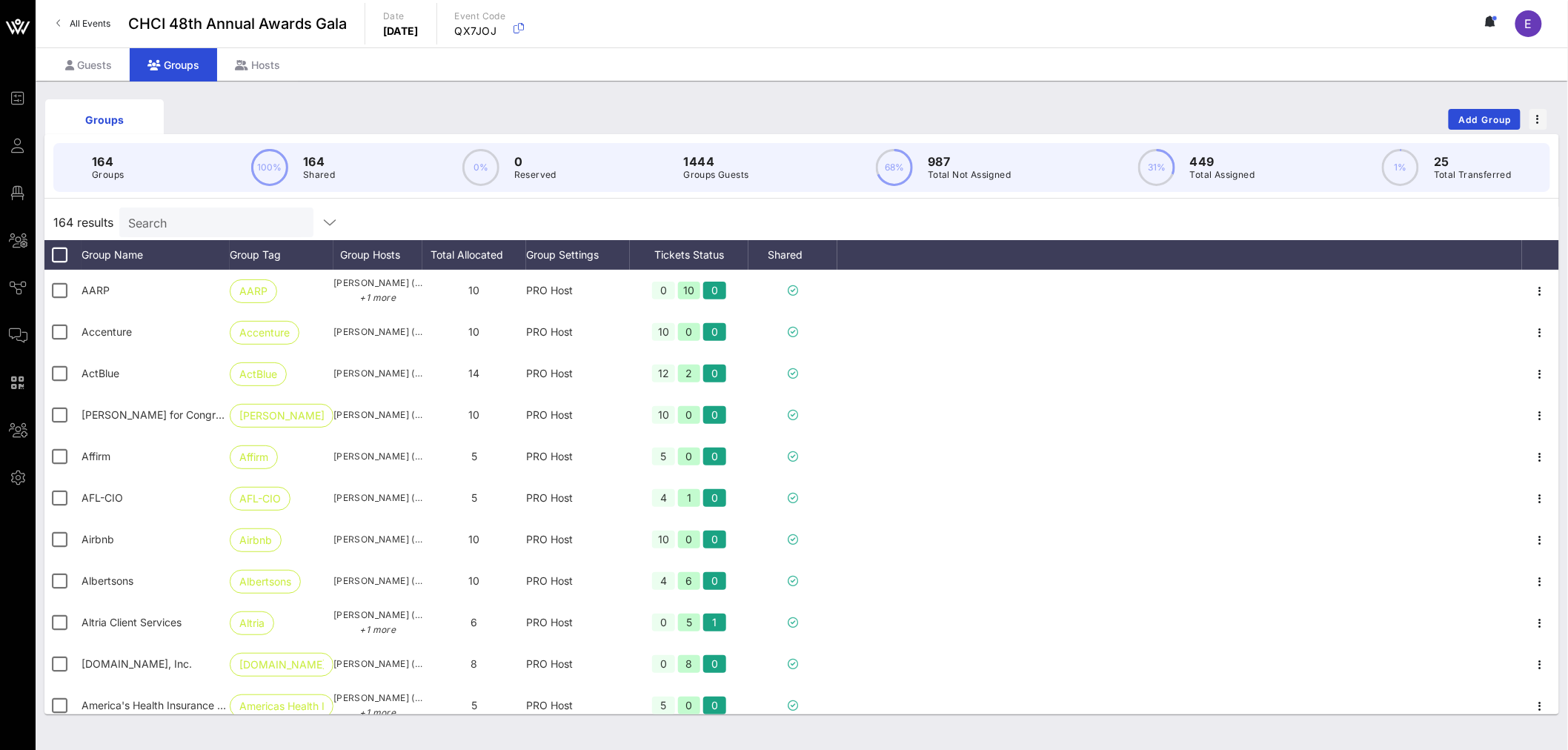
click at [84, 27] on span "All Events" at bounding box center [90, 23] width 41 height 12
